Goal: Communication & Community: Share content

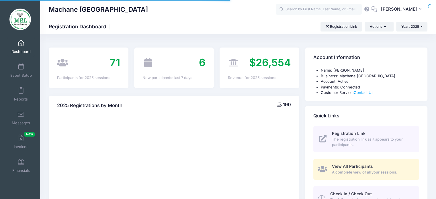
select select
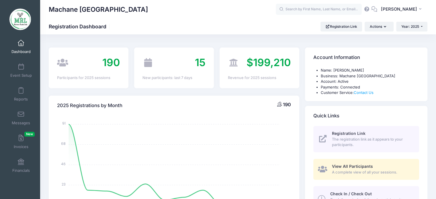
scroll to position [1, 0]
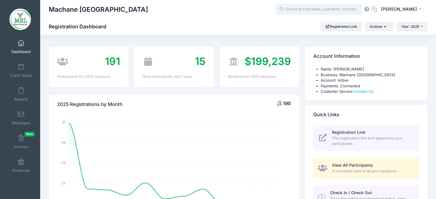
click at [302, 9] on input "text" at bounding box center [319, 9] width 86 height 11
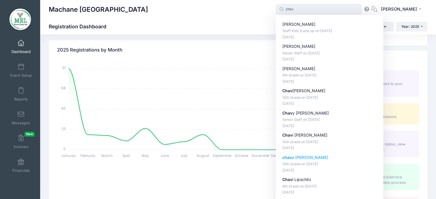
scroll to position [61, 0]
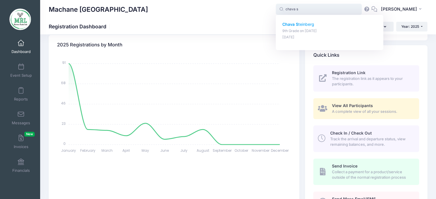
click at [295, 30] on p "9th Grade on Aug-14, 2025" at bounding box center [329, 30] width 95 height 5
type input "Chava Steinberg (9th Grade, Aug-14, 2025)"
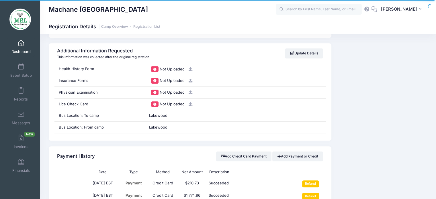
scroll to position [578, 0]
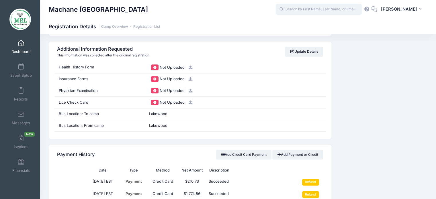
click at [303, 8] on input "text" at bounding box center [319, 9] width 86 height 11
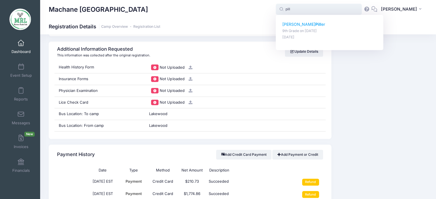
click at [298, 32] on p "9th Grade on Aug-14, 2025" at bounding box center [329, 30] width 95 height 5
type input "Raizel Piller (9th Grade, Aug-14, 2025)"
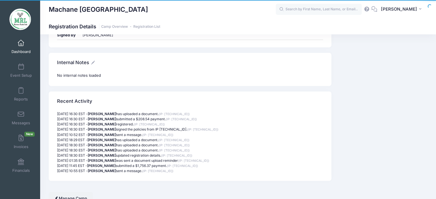
scroll to position [984, 0]
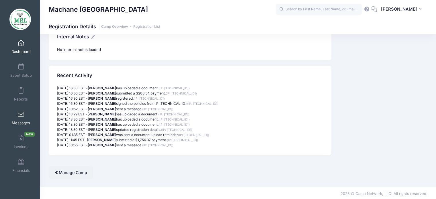
click at [25, 115] on link "Messages" at bounding box center [20, 118] width 27 height 20
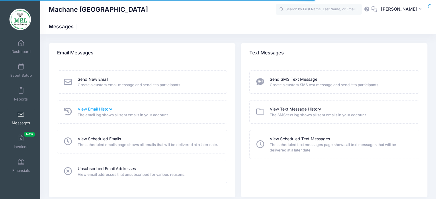
click at [92, 106] on link "View Email History" at bounding box center [95, 109] width 34 height 6
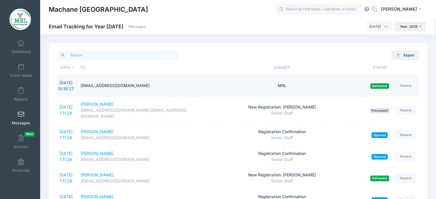
click at [64, 84] on link "8/11/2025 10:55:27" at bounding box center [66, 85] width 16 height 11
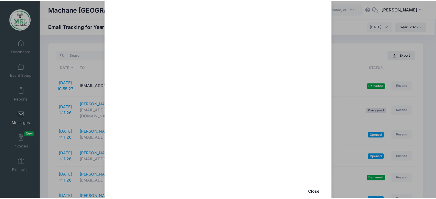
scroll to position [725, 0]
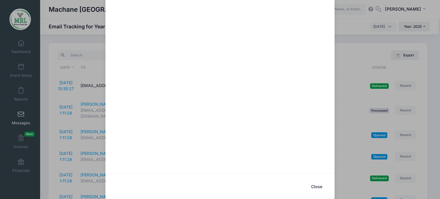
click at [91, 110] on div "MRL Sent: 8/11/2025 10:55:27 Delivered on 8/11/2025 10:55:39 To: judypiller@yah…" at bounding box center [220, 99] width 440 height 199
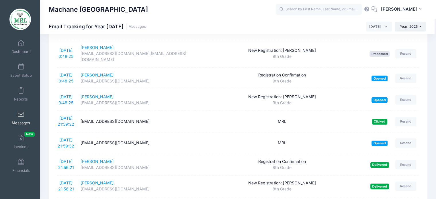
scroll to position [171, 0]
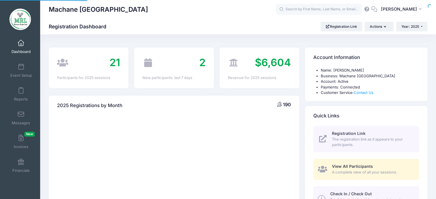
select select
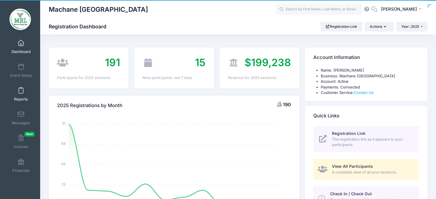
click at [20, 86] on link "Reports" at bounding box center [20, 94] width 27 height 20
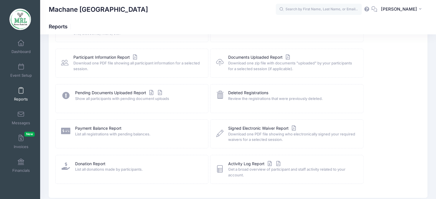
scroll to position [58, 0]
drag, startPoint x: 127, startPoint y: 87, endPoint x: 127, endPoint y: 91, distance: 4.6
click at [127, 91] on div "Pending Documents Uploaded Report Show all participants with pending document u…" at bounding box center [131, 97] width 153 height 29
click at [127, 91] on link "Pending Documents Uploaded Report" at bounding box center [119, 92] width 88 height 6
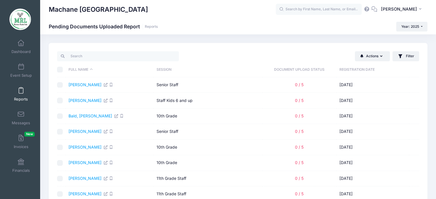
scroll to position [80, 0]
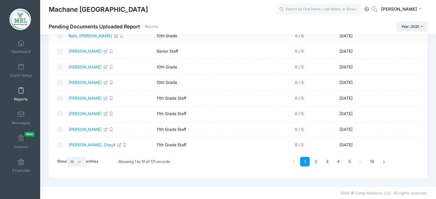
click at [81, 160] on select "All 10 25 50" at bounding box center [76, 162] width 19 height 10
select select "-1"
click at [68, 166] on select "All 10 25 50" at bounding box center [76, 162] width 19 height 10
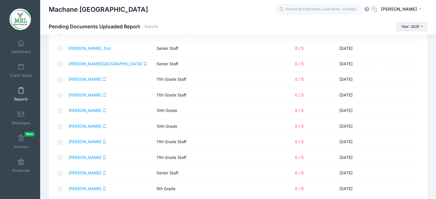
scroll to position [2582, 0]
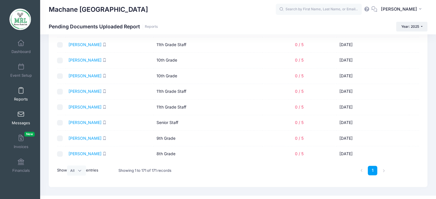
click at [21, 115] on span at bounding box center [21, 114] width 0 height 6
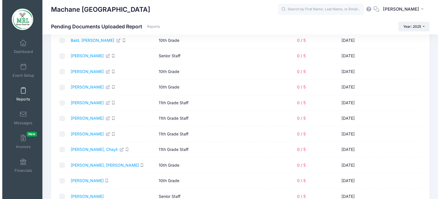
scroll to position [0, 0]
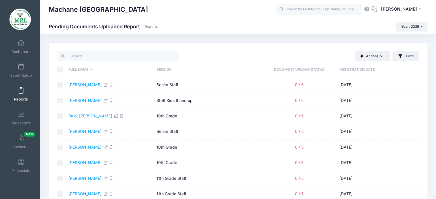
click at [61, 67] on input "\a \a \a \a" at bounding box center [60, 70] width 6 height 6
checkbox input "true"
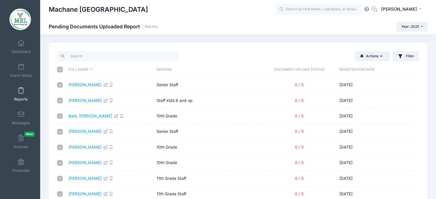
checkbox input "true"
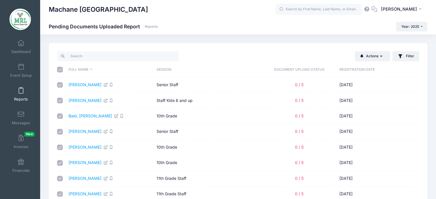
checkbox input "true"
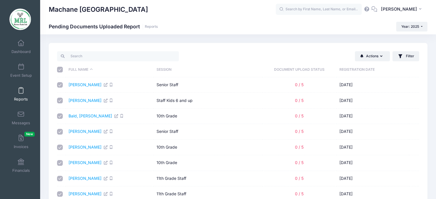
checkbox input "true"
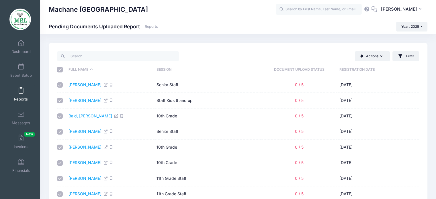
checkbox input "true"
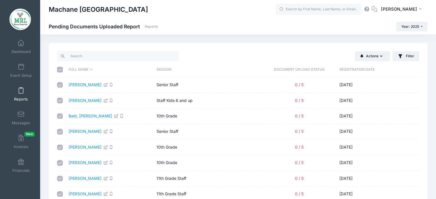
checkbox input "true"
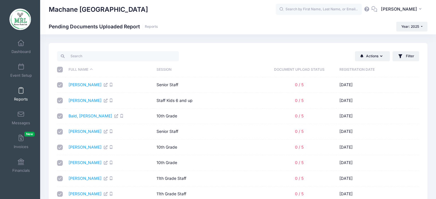
checkbox input "true"
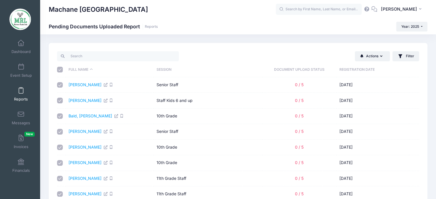
checkbox input "true"
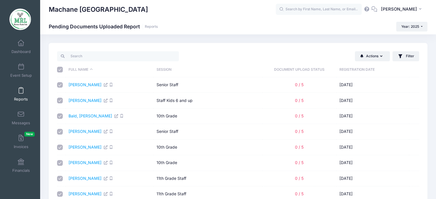
checkbox input "true"
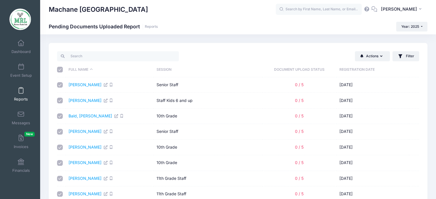
checkbox input "true"
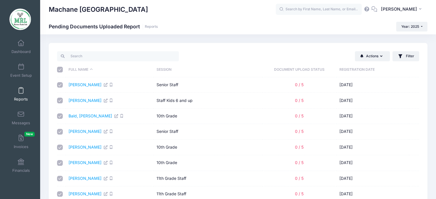
checkbox input "true"
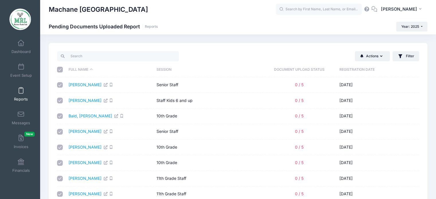
checkbox input "true"
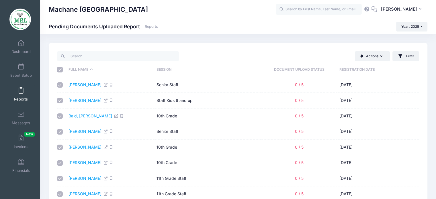
checkbox input "true"
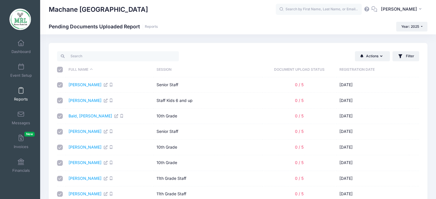
checkbox input "true"
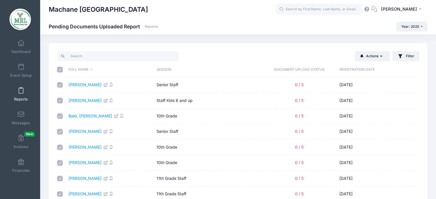
checkbox input "true"
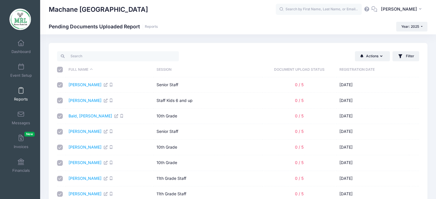
checkbox input "true"
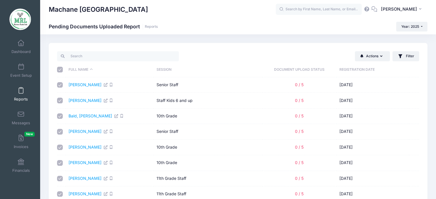
checkbox input "true"
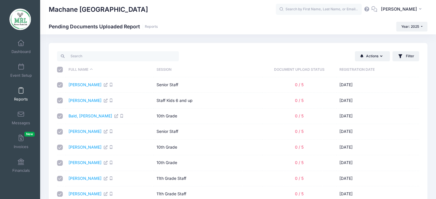
checkbox input "true"
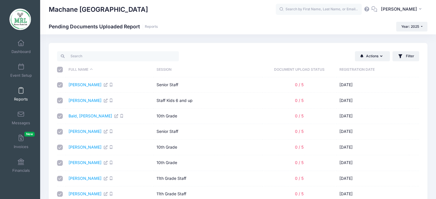
checkbox input "true"
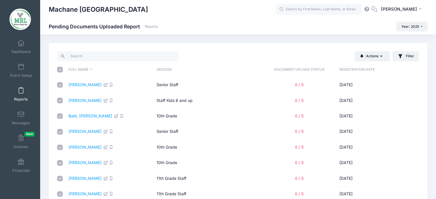
checkbox input "true"
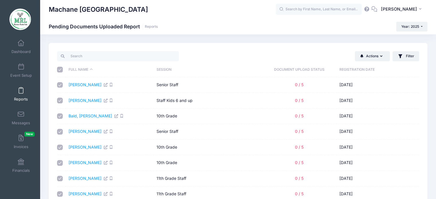
checkbox input "true"
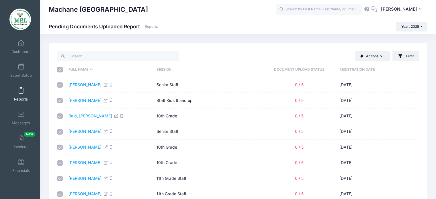
checkbox input "true"
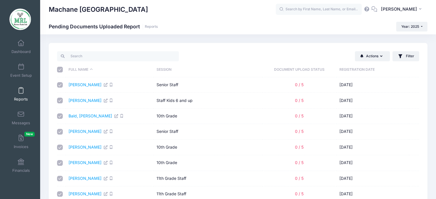
checkbox input "true"
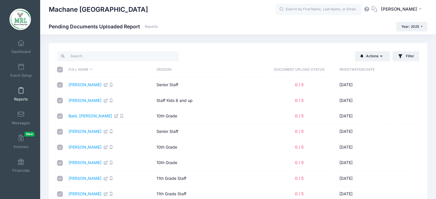
checkbox input "true"
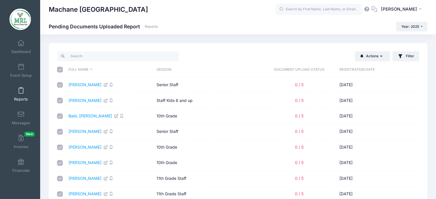
checkbox input "true"
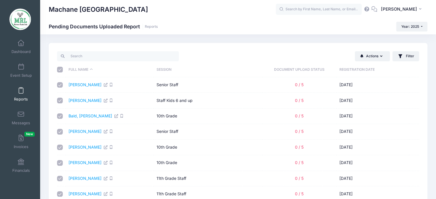
checkbox input "true"
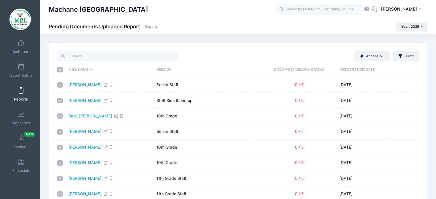
checkbox input "true"
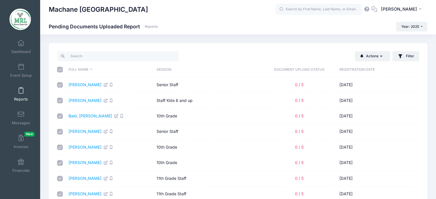
checkbox input "true"
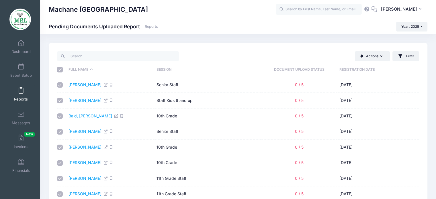
checkbox input "true"
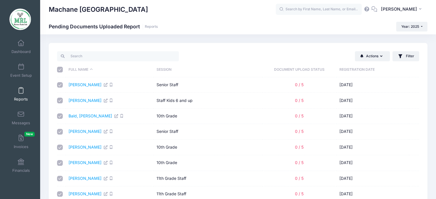
checkbox input "true"
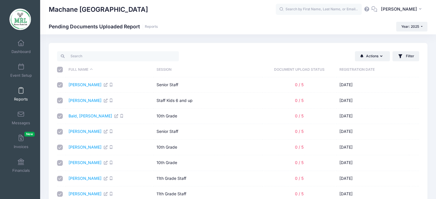
checkbox input "true"
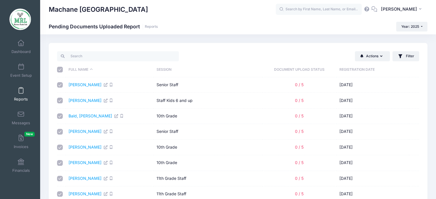
checkbox input "true"
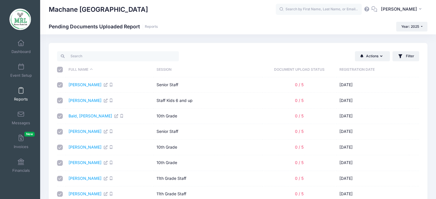
checkbox input "true"
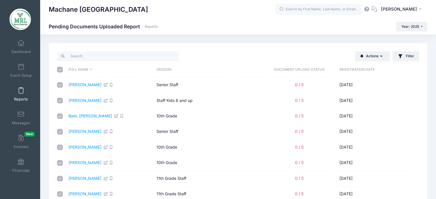
checkbox input "true"
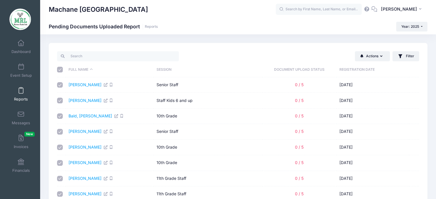
checkbox input "true"
click at [368, 57] on button "Actions" at bounding box center [372, 56] width 35 height 10
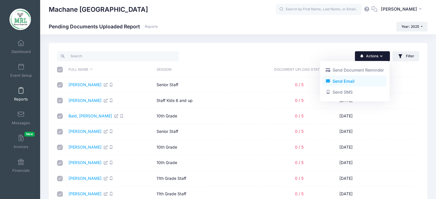
click at [348, 78] on link "Send Email" at bounding box center [354, 81] width 64 height 11
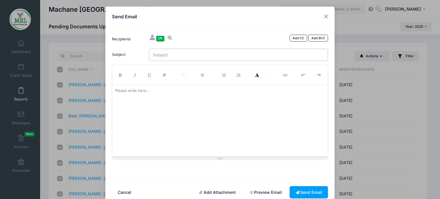
click at [162, 53] on input "Subject" at bounding box center [238, 55] width 179 height 12
type input "Medical Forms"
click at [156, 94] on div at bounding box center [220, 121] width 216 height 72
paste div
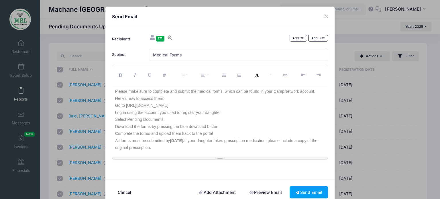
scroll to position [12, 0]
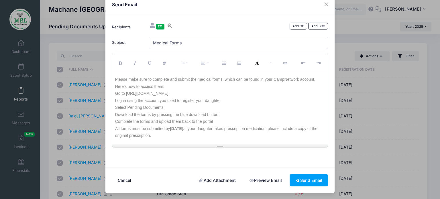
click at [192, 127] on p "All forms must be submitted by August 1st. If your daughter takes prescription …" at bounding box center [220, 132] width 210 height 14
click at [163, 128] on p "All forms must be submitted by August 1st. If your daughter takes prescription …" at bounding box center [220, 132] width 210 height 14
drag, startPoint x: 192, startPoint y: 128, endPoint x: 111, endPoint y: 128, distance: 81.6
click at [112, 128] on div "Please make sure to complete and submit the medical forms, which can be found i…" at bounding box center [220, 109] width 216 height 72
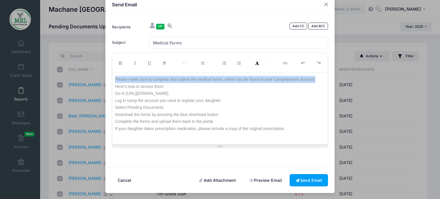
drag, startPoint x: 113, startPoint y: 78, endPoint x: 335, endPoint y: 78, distance: 222.2
click at [335, 78] on div "Send Email Recipients 171 Add CC Add BCC Adams, Shifra; Blech, Leah;" at bounding box center [220, 99] width 440 height 199
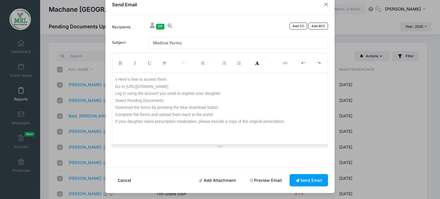
scroll to position [0, 0]
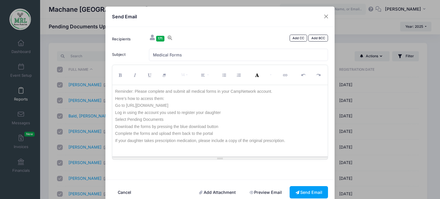
click at [115, 91] on p "Reminder: Please complete and submit all medical forms in your CampNetwork acco…" at bounding box center [220, 91] width 210 height 7
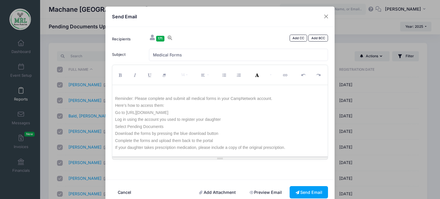
click at [131, 93] on p at bounding box center [220, 91] width 210 height 7
click at [115, 98] on p "Reminder: Please complete and submit all medical forms in your CampNetwork acco…" at bounding box center [220, 98] width 210 height 7
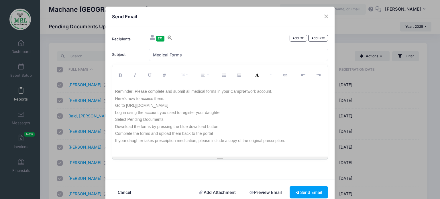
click at [172, 128] on p "Download the forms by pressing the blue download button" at bounding box center [220, 126] width 210 height 7
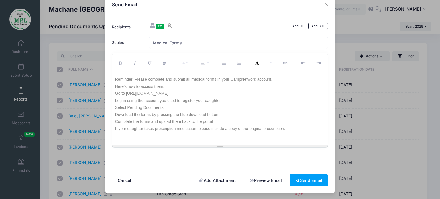
click at [291, 131] on p "If your daughter takes prescription medication, please include a copy of the or…" at bounding box center [220, 128] width 210 height 7
click at [247, 84] on p "Here’s how to access them:" at bounding box center [220, 86] width 210 height 7
click at [269, 108] on p "Select Pending Documents" at bounding box center [220, 107] width 210 height 7
click at [289, 121] on p "Complete the forms and upload them back to the portal" at bounding box center [220, 121] width 210 height 7
click at [292, 128] on p "If your daughter takes prescription medication, please include a copy of the or…" at bounding box center [220, 128] width 210 height 7
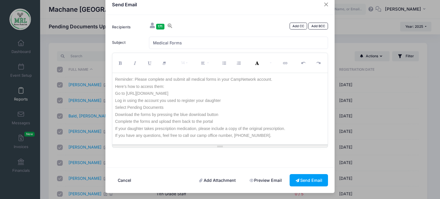
click at [301, 140] on div "Reminder: Please complete and submit all medical forms in your CampNetwork acco…" at bounding box center [220, 109] width 216 height 72
click at [304, 181] on button "Send Email" at bounding box center [309, 180] width 38 height 12
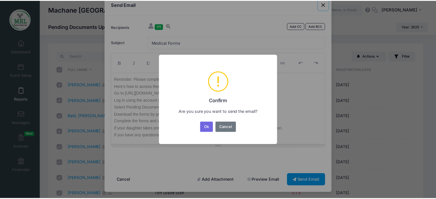
scroll to position [11, 0]
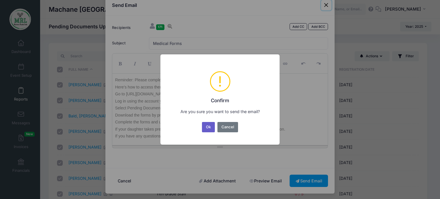
click at [210, 123] on button "Ok" at bounding box center [208, 127] width 13 height 10
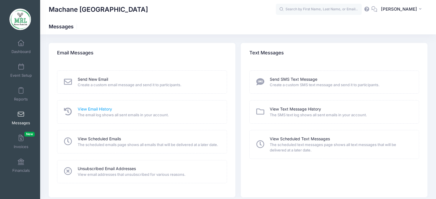
click at [101, 108] on link "View Email History" at bounding box center [95, 109] width 34 height 6
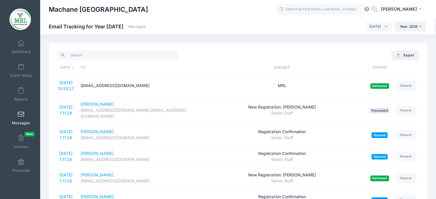
click at [374, 27] on span "August 2025" at bounding box center [374, 26] width 11 height 5
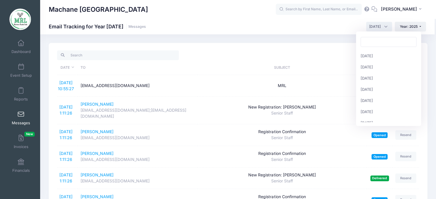
scroll to position [56, 0]
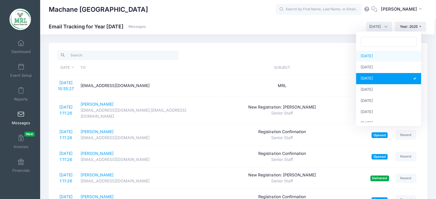
select select "6"
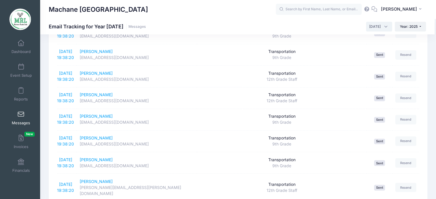
scroll to position [1000, 0]
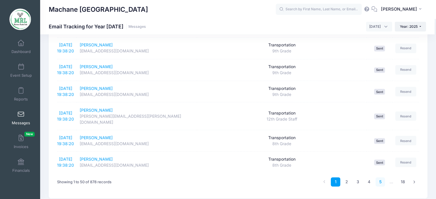
click at [380, 177] on link "5" at bounding box center [379, 181] width 9 height 9
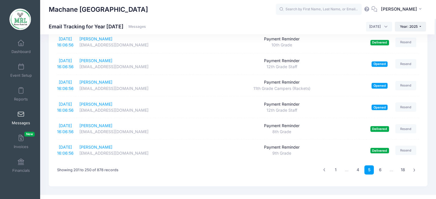
scroll to position [1000, 0]
click at [399, 166] on link "18" at bounding box center [403, 170] width 10 height 9
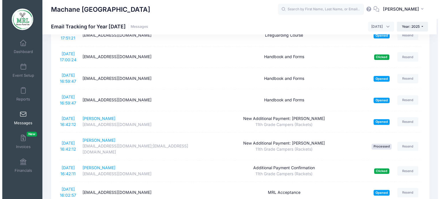
scroll to position [309, 0]
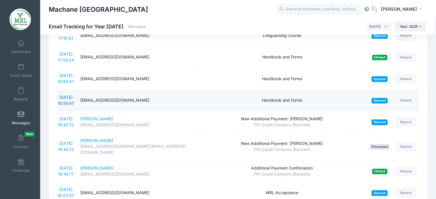
click at [66, 102] on link "6/4/2025 16:59:47" at bounding box center [66, 100] width 16 height 11
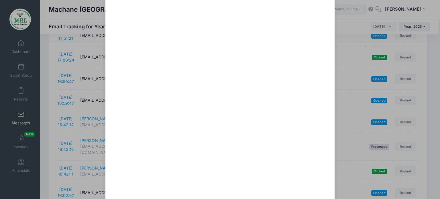
scroll to position [107, 0]
